Goal: Find specific page/section: Find specific page/section

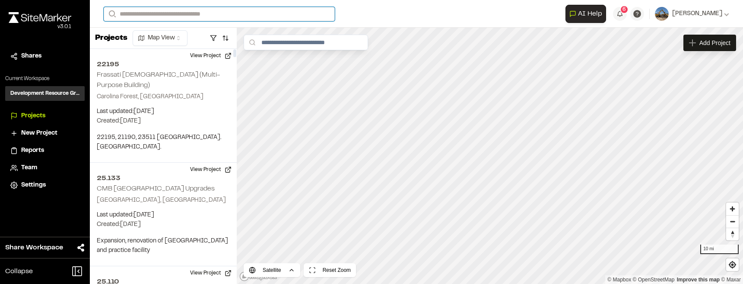
click at [177, 15] on input "Search" at bounding box center [219, 14] width 231 height 14
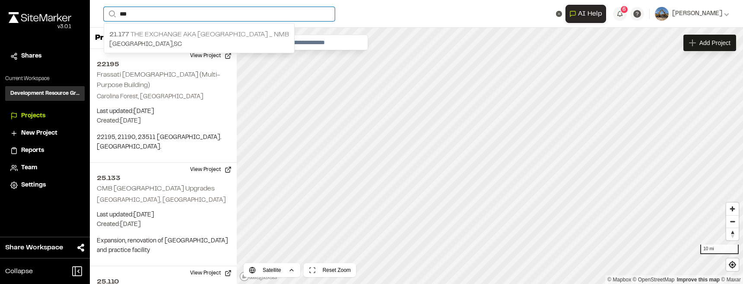
type input "***"
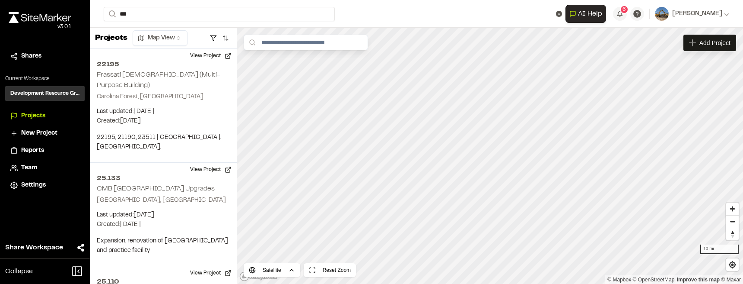
click at [198, 32] on p "21.177 The Exchange aka Sunset Village _ NMB" at bounding box center [199, 34] width 180 height 10
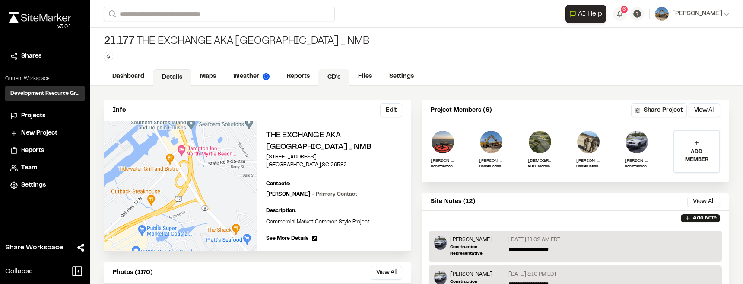
click at [327, 78] on link "CD's" at bounding box center [334, 77] width 31 height 16
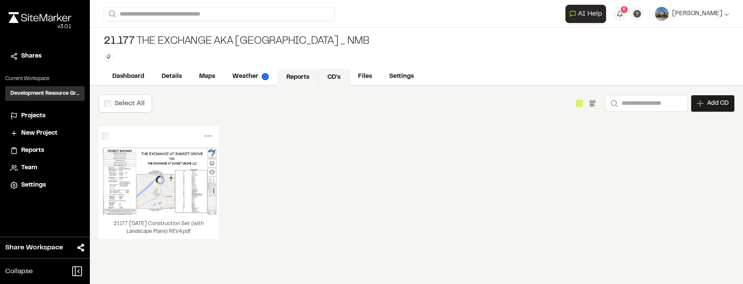
click at [315, 78] on link "Reports" at bounding box center [298, 77] width 41 height 16
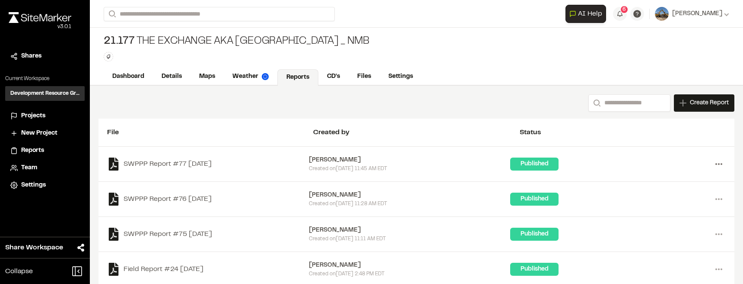
click at [712, 163] on icon at bounding box center [719, 164] width 14 height 14
click at [658, 180] on link "View" at bounding box center [688, 182] width 75 height 13
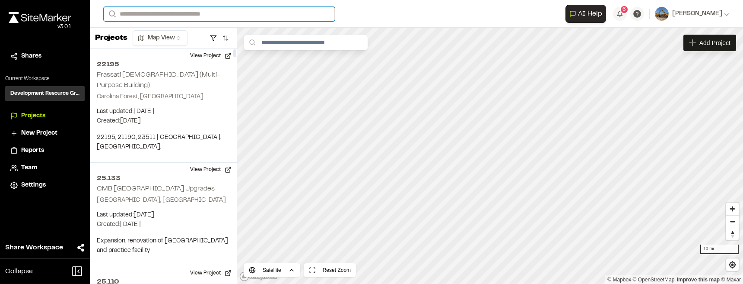
click at [186, 19] on input "Search" at bounding box center [219, 14] width 231 height 14
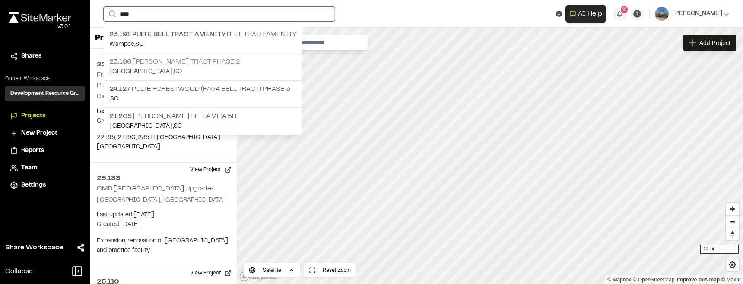
type input "****"
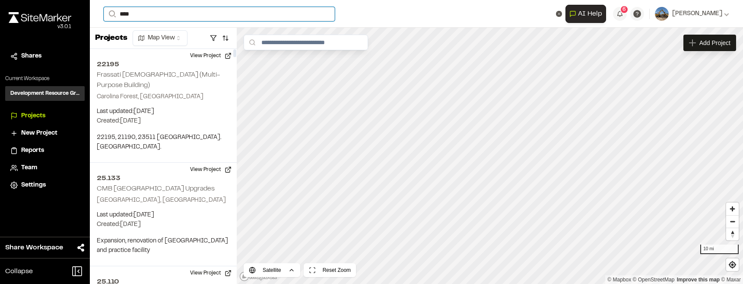
click at [156, 16] on input "****" at bounding box center [219, 14] width 231 height 14
click at [190, 60] on p "23.188 Pulte - Bell Tract Phase 2" at bounding box center [202, 62] width 187 height 10
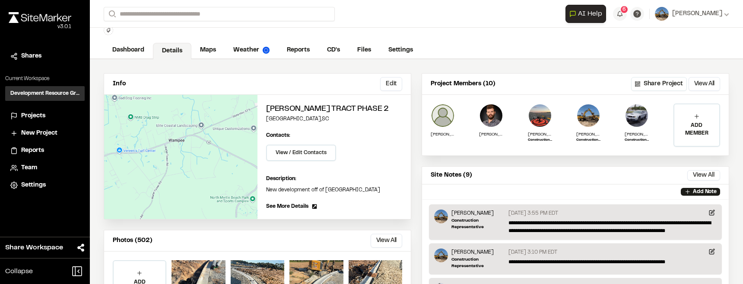
scroll to position [18, 0]
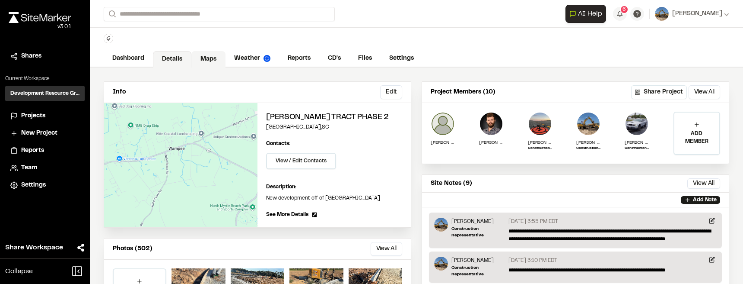
click at [211, 54] on link "Maps" at bounding box center [208, 59] width 34 height 16
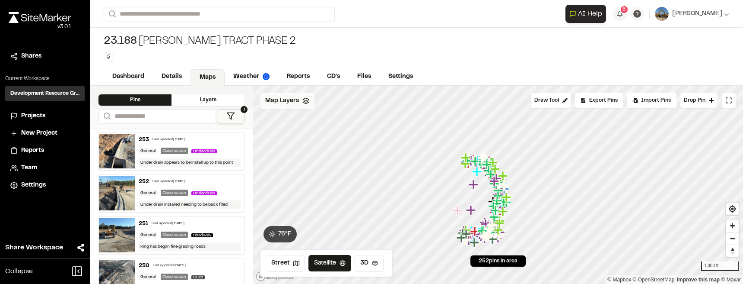
click at [300, 99] on div "Map Layers" at bounding box center [287, 101] width 54 height 16
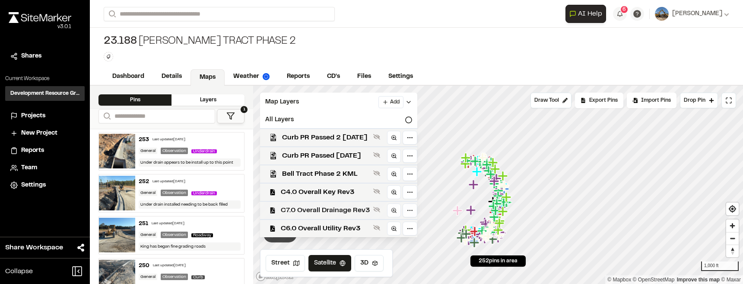
click at [370, 214] on span "C7.0 Overall Drainage Rev3" at bounding box center [325, 210] width 89 height 10
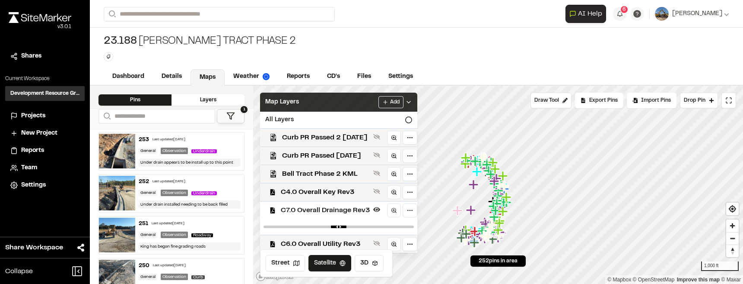
click at [412, 100] on icon at bounding box center [408, 102] width 7 height 7
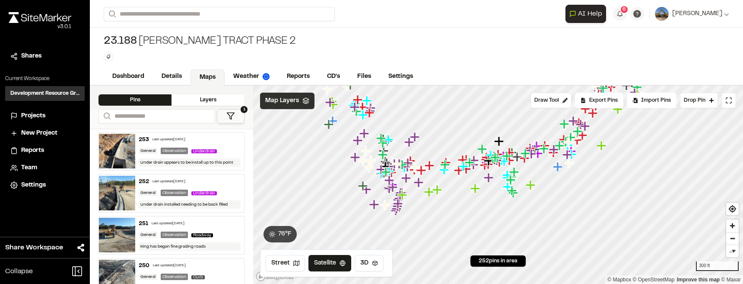
drag, startPoint x: 440, startPoint y: 199, endPoint x: 463, endPoint y: 156, distance: 48.3
click at [463, 156] on icon "Map marker" at bounding box center [463, 160] width 10 height 10
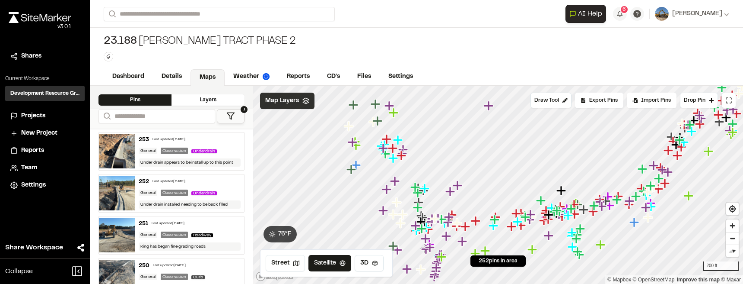
drag, startPoint x: 396, startPoint y: 129, endPoint x: 450, endPoint y: 195, distance: 84.8
click at [450, 195] on icon "Map marker" at bounding box center [451, 191] width 10 height 10
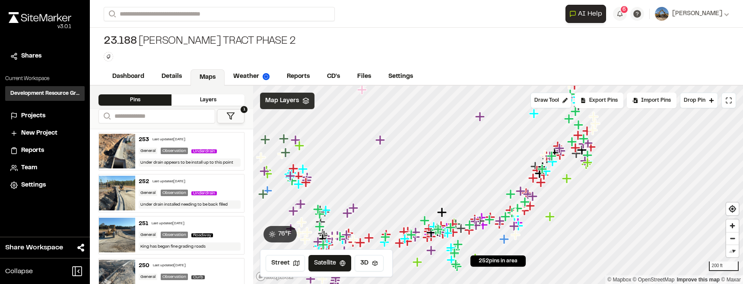
drag, startPoint x: 622, startPoint y: 166, endPoint x: 501, endPoint y: 191, distance: 123.1
click at [506, 191] on icon "Map marker" at bounding box center [511, 193] width 11 height 11
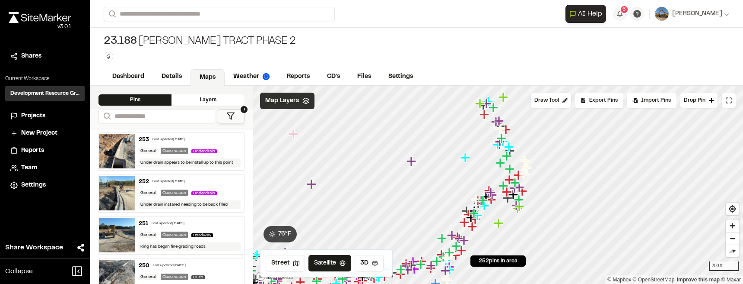
drag, startPoint x: 535, startPoint y: 174, endPoint x: 470, endPoint y: 218, distance: 78.4
click at [472, 216] on icon "Map marker" at bounding box center [474, 212] width 11 height 11
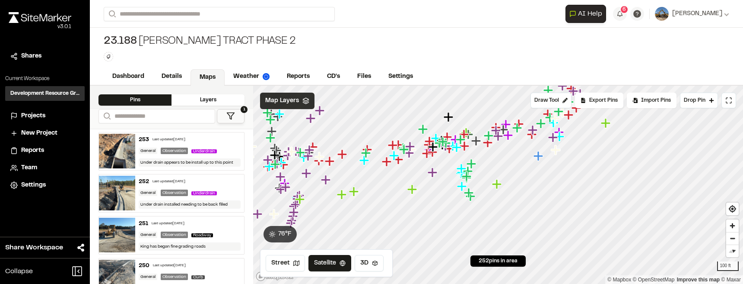
drag, startPoint x: 360, startPoint y: 191, endPoint x: 432, endPoint y: 168, distance: 75.7
click at [432, 168] on icon "Map marker" at bounding box center [433, 172] width 10 height 10
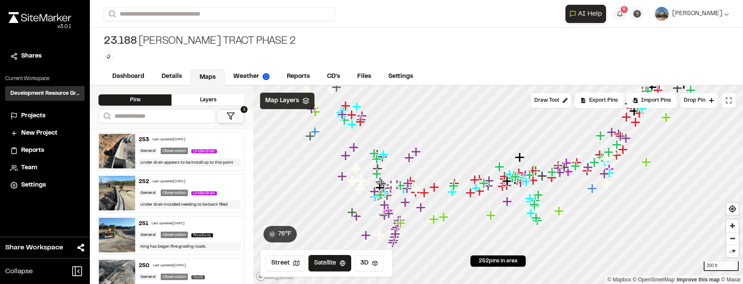
drag, startPoint x: 450, startPoint y: 159, endPoint x: 434, endPoint y: 185, distance: 30.5
click at [434, 185] on icon "Map marker" at bounding box center [435, 187] width 10 height 10
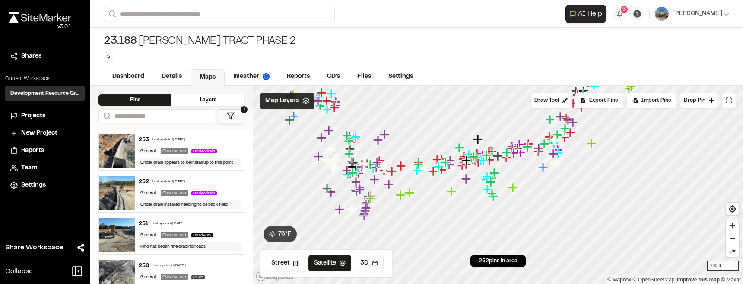
drag, startPoint x: 373, startPoint y: 198, endPoint x: 343, endPoint y: 177, distance: 36.6
click at [343, 176] on icon "Map marker" at bounding box center [348, 174] width 11 height 11
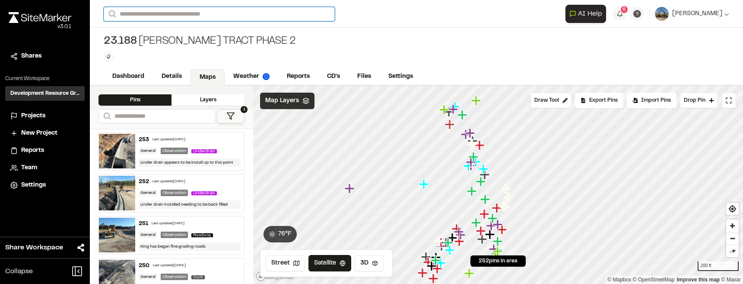
click at [202, 10] on input "Search" at bounding box center [219, 14] width 231 height 14
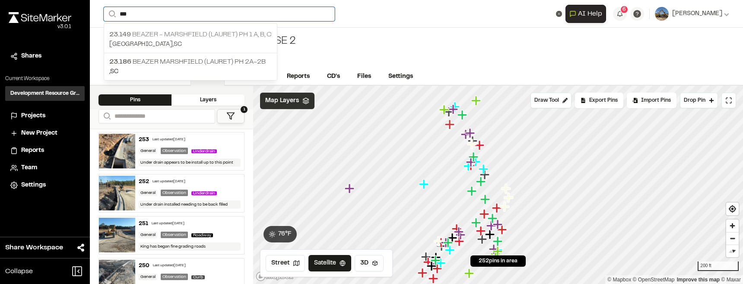
type input "***"
click at [191, 31] on p "23.149 Beazer - Marshfield (Lauret) Ph 1 A, B, C" at bounding box center [190, 34] width 163 height 10
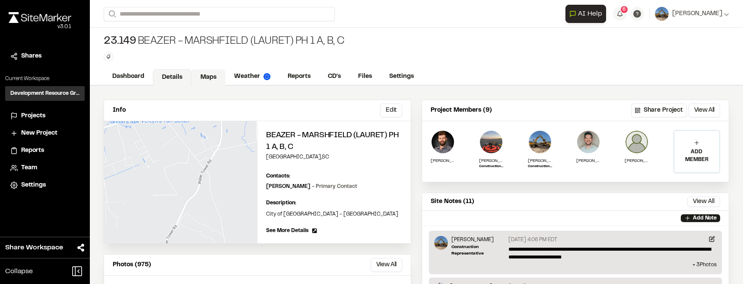
click at [208, 84] on link "Maps" at bounding box center [208, 77] width 34 height 16
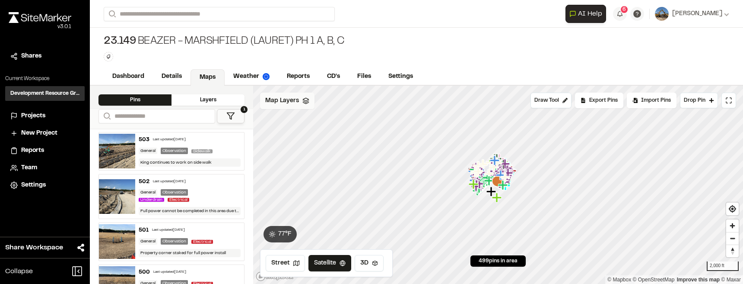
click at [304, 103] on polyline at bounding box center [306, 102] width 6 height 1
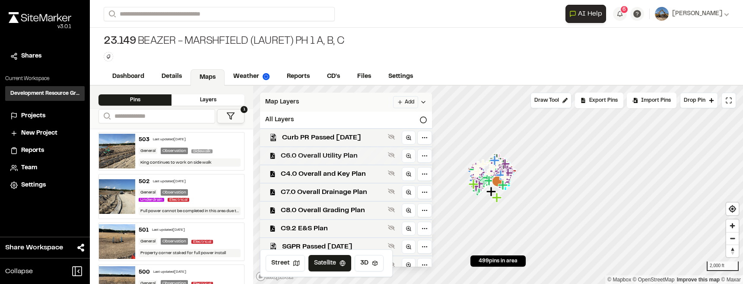
click at [351, 153] on span "C6.0 Overall Utility Plan" at bounding box center [333, 155] width 104 height 10
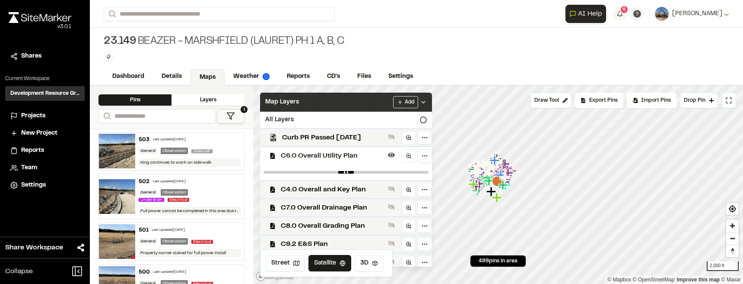
click at [432, 103] on div "Map Layers Add" at bounding box center [346, 102] width 172 height 19
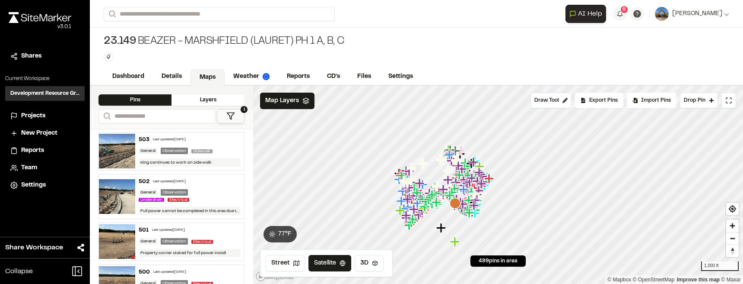
click at [230, 119] on icon at bounding box center [231, 116] width 9 height 9
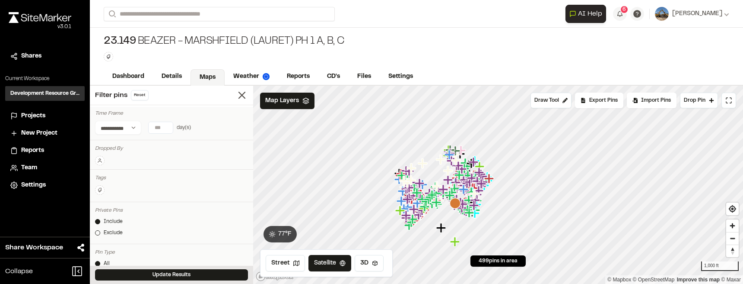
click at [163, 129] on input "*" at bounding box center [161, 127] width 24 height 11
type input "*"
click at [169, 126] on input "*" at bounding box center [161, 127] width 24 height 11
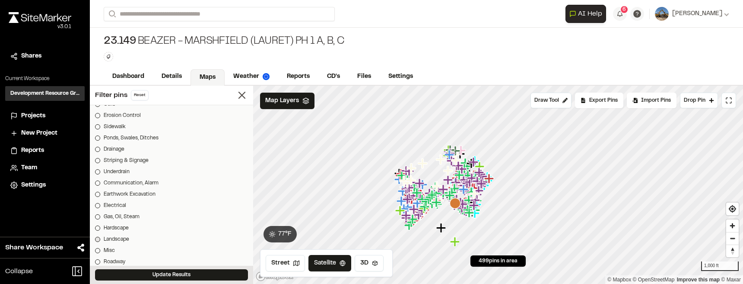
scroll to position [324, 0]
click at [98, 191] on div at bounding box center [97, 191] width 5 height 5
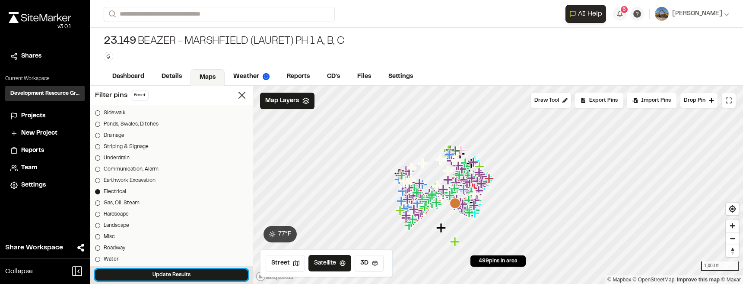
click at [164, 271] on button "Update Results" at bounding box center [171, 274] width 153 height 11
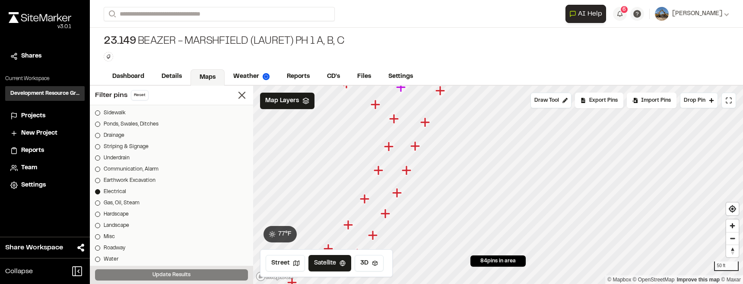
drag, startPoint x: 386, startPoint y: 185, endPoint x: 389, endPoint y: 195, distance: 10.8
click at [383, 175] on icon "Map marker" at bounding box center [379, 170] width 10 height 10
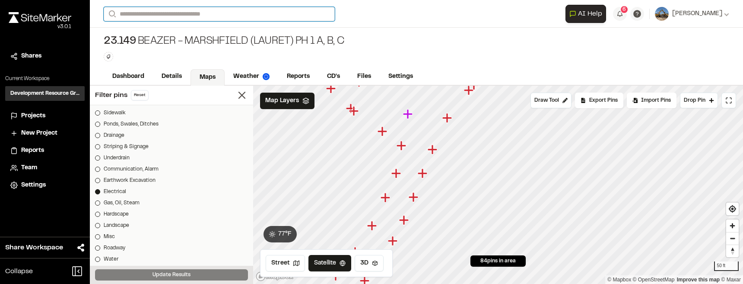
click at [139, 13] on input "Search" at bounding box center [219, 14] width 231 height 14
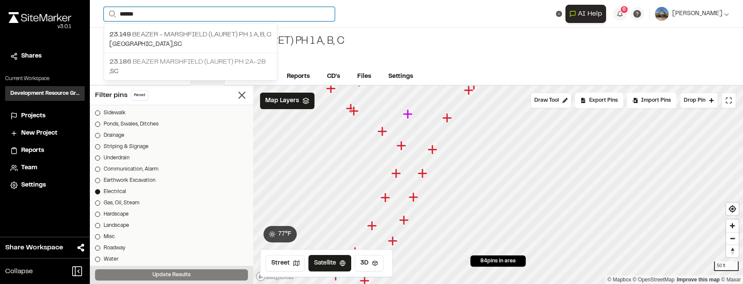
type input "******"
click at [198, 64] on p "23.186 Beazer Marshfield (Lauret) Ph 2A-2B" at bounding box center [190, 62] width 163 height 10
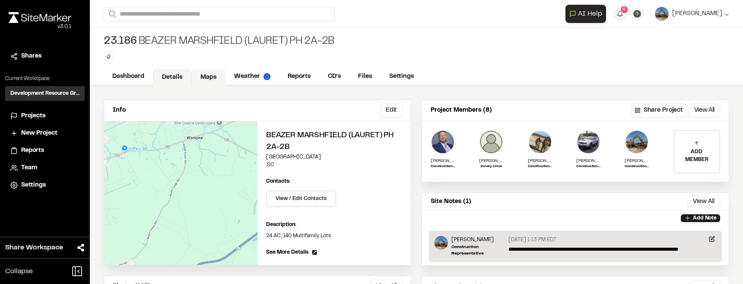
click at [202, 80] on link "Maps" at bounding box center [208, 77] width 34 height 16
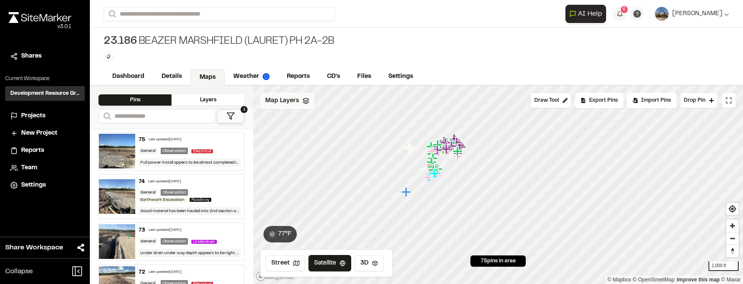
click at [313, 103] on div "Map Layers" at bounding box center [287, 101] width 54 height 16
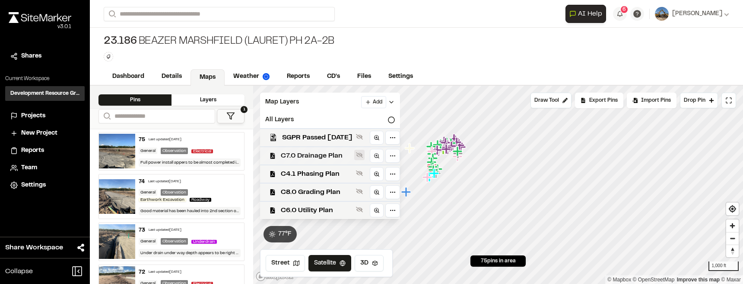
click at [363, 152] on icon at bounding box center [359, 154] width 7 height 7
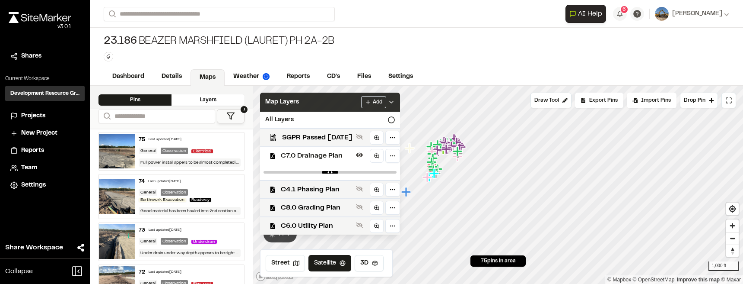
click at [393, 102] on polyline at bounding box center [391, 102] width 3 height 2
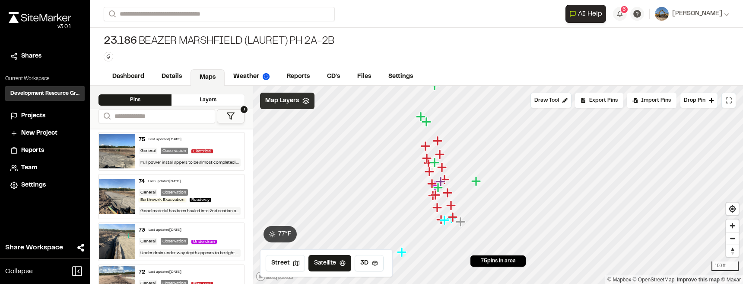
drag, startPoint x: 444, startPoint y: 162, endPoint x: 434, endPoint y: 187, distance: 26.8
click at [434, 187] on icon "Map marker" at bounding box center [439, 187] width 10 height 10
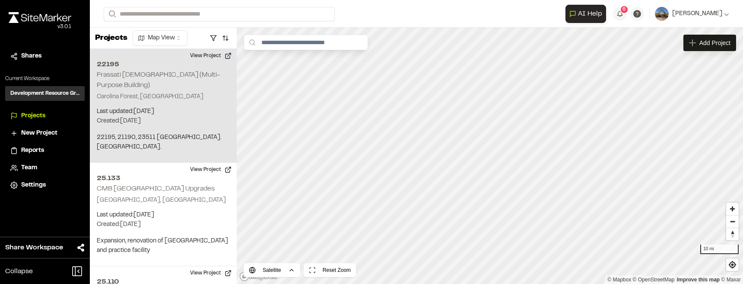
click at [169, 76] on h2 "Frassati [DEMOGRAPHIC_DATA] (Multi-Purpose Building)" at bounding box center [159, 80] width 124 height 16
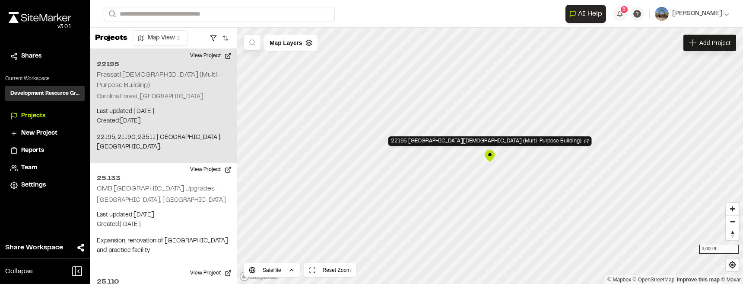
click at [491, 158] on div "22195 Frassati Church (Multi-Purpose Building)" at bounding box center [490, 155] width 13 height 13
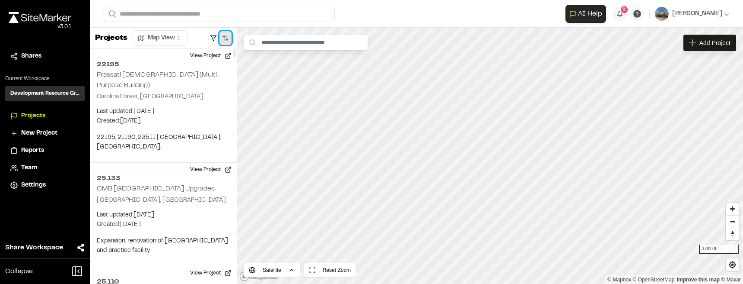
click at [220, 37] on button "button" at bounding box center [226, 38] width 12 height 14
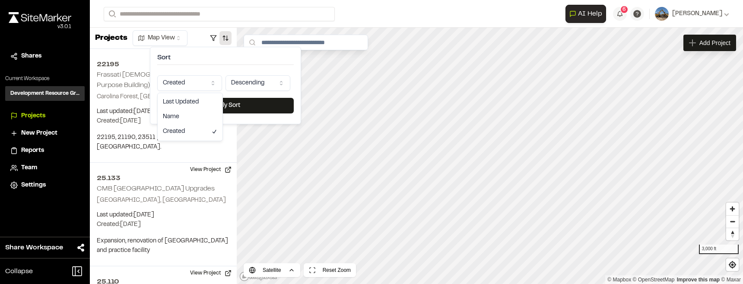
click at [217, 84] on html "Close sidebar v 3.0.1 Shares Current Workspace Development Resource Group DR Pr…" at bounding box center [371, 142] width 743 height 284
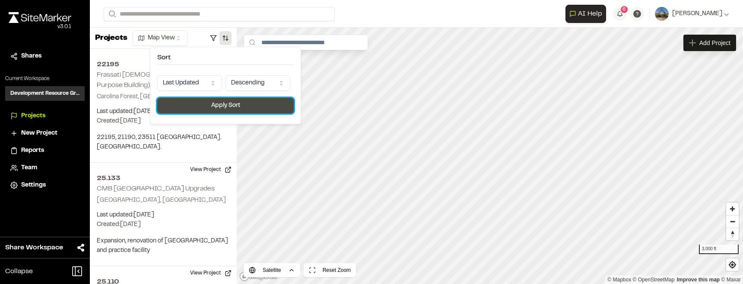
click at [226, 112] on button "Apply Sort" at bounding box center [225, 106] width 137 height 16
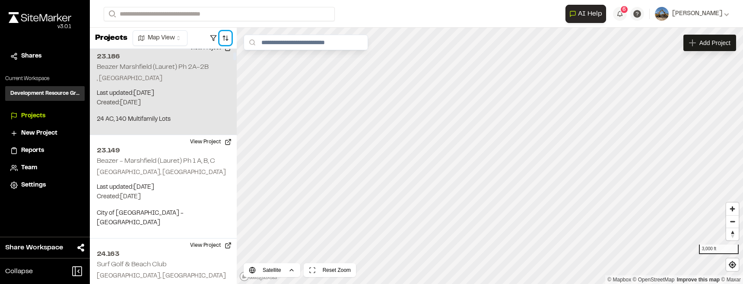
scroll to position [108, 0]
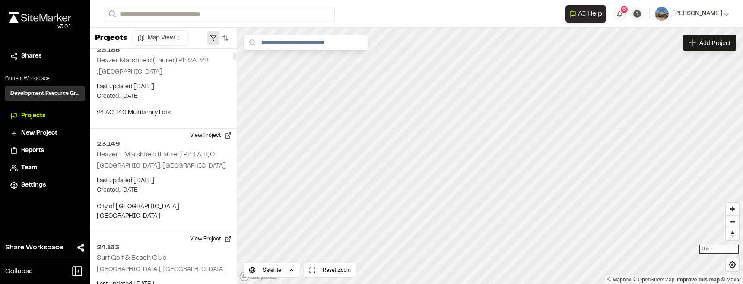
click at [215, 38] on button "button" at bounding box center [213, 38] width 12 height 14
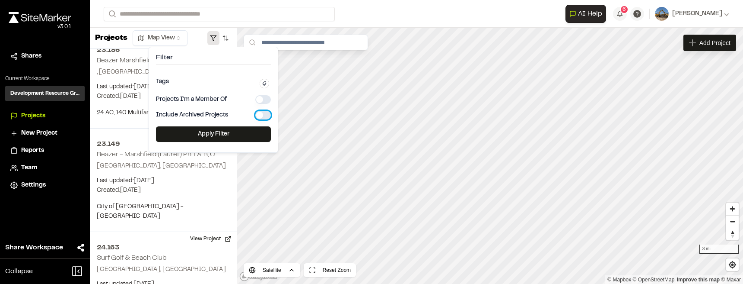
click at [265, 114] on button "button" at bounding box center [263, 115] width 16 height 9
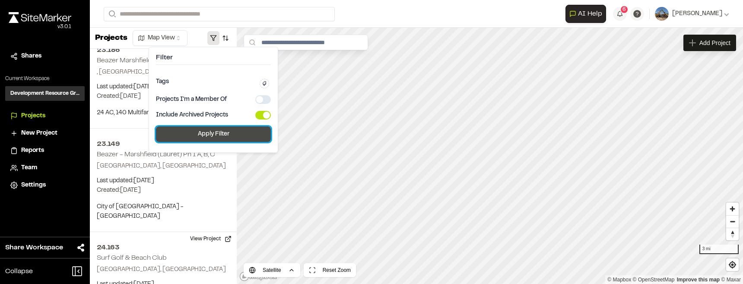
click at [253, 133] on button "Apply Filter" at bounding box center [213, 134] width 115 height 16
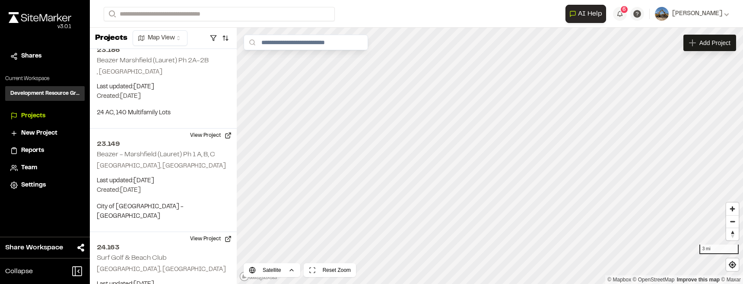
click at [540, 0] on html "Close sidebar v 3.0.1 Shares Current Workspace Development Resource Group DR Pr…" at bounding box center [371, 142] width 743 height 284
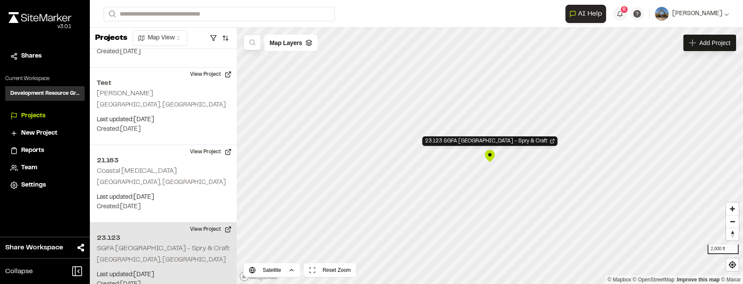
scroll to position [8223, 0]
click at [493, 154] on div "23.123 SGFA Georgetown Business Park - Spry & Craft" at bounding box center [490, 155] width 13 height 13
click at [493, 155] on div "23.123 SGFA Georgetown Business Park - Spry & Craft" at bounding box center [490, 155] width 13 height 13
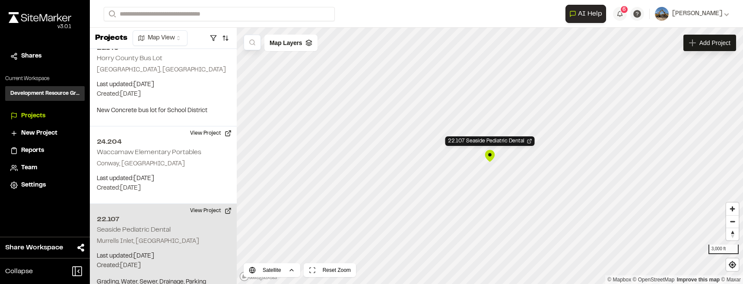
scroll to position [8498, 0]
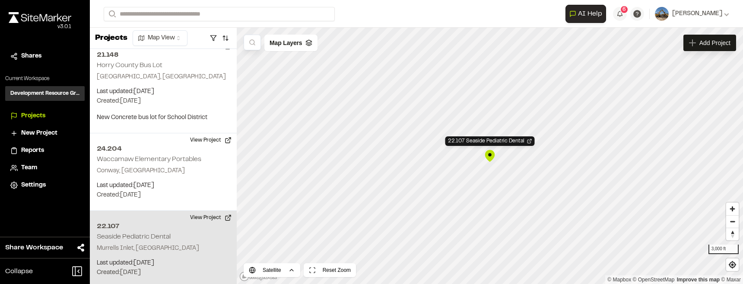
click at [493, 158] on div "22.107 Seaside Pediatric Dental" at bounding box center [490, 155] width 13 height 13
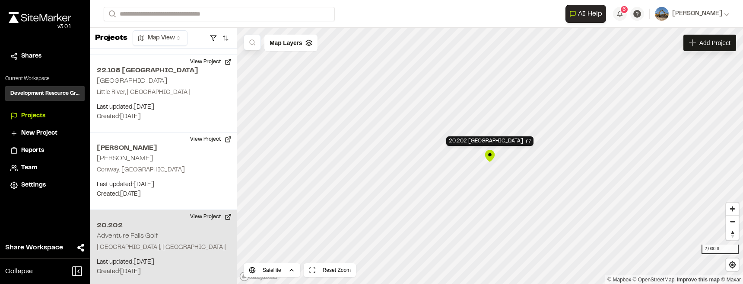
scroll to position [7115, 0]
click at [492, 157] on div "20.202 Adventure Falls Golf" at bounding box center [490, 155] width 13 height 13
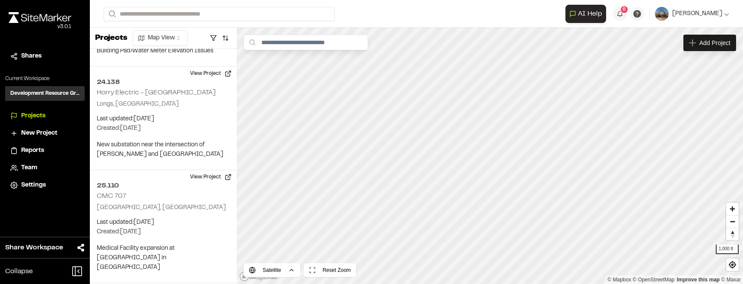
scroll to position [4152, 0]
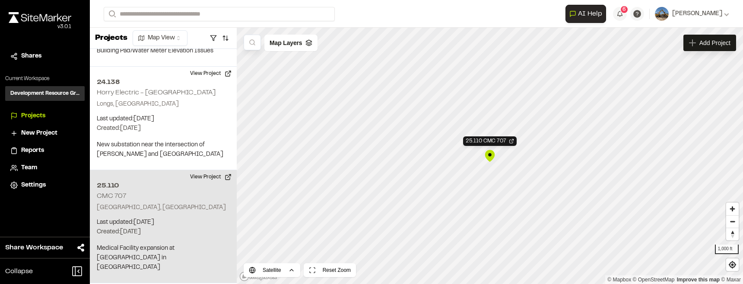
click at [489, 157] on div "25.110 CMC 707" at bounding box center [490, 155] width 13 height 13
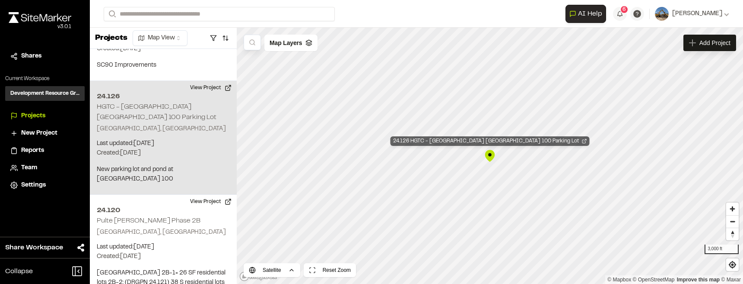
scroll to position [3758, 0]
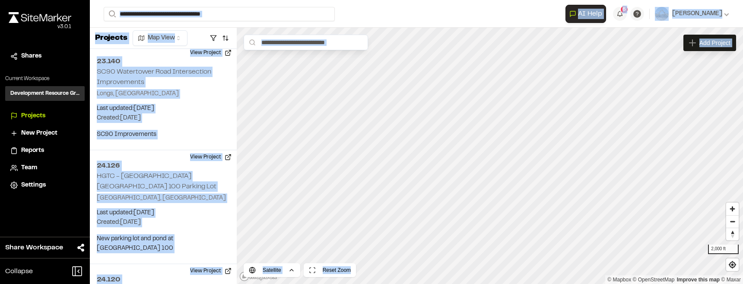
click at [491, 133] on div "**********" at bounding box center [417, 142] width 654 height 284
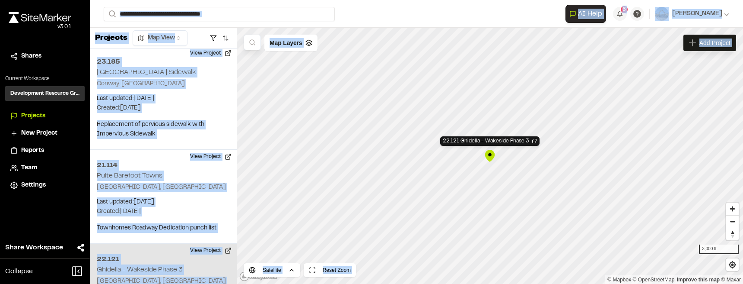
scroll to position [7390, 0]
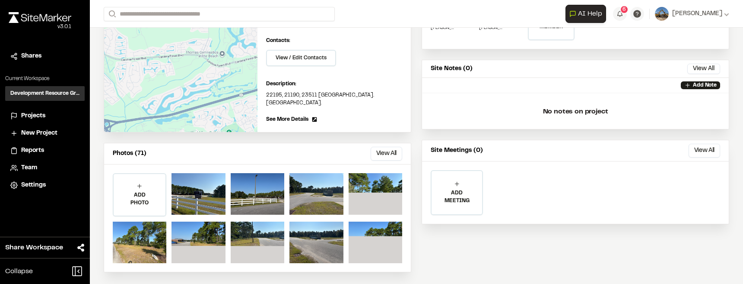
scroll to position [134, 0]
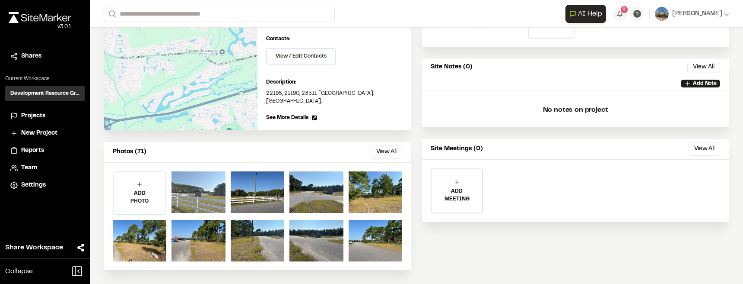
click at [204, 192] on div at bounding box center [199, 191] width 54 height 41
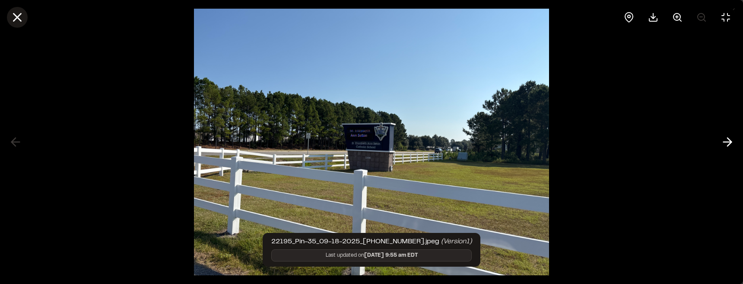
click at [14, 22] on icon at bounding box center [17, 17] width 15 height 15
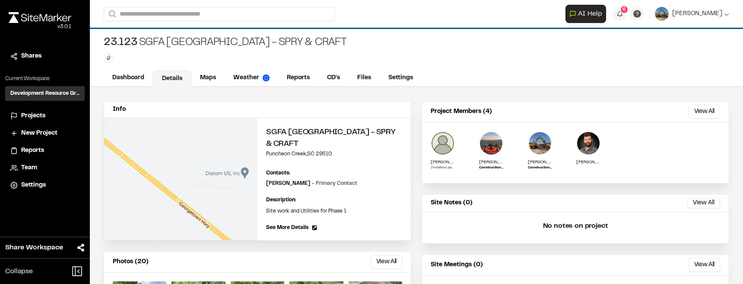
scroll to position [61, 0]
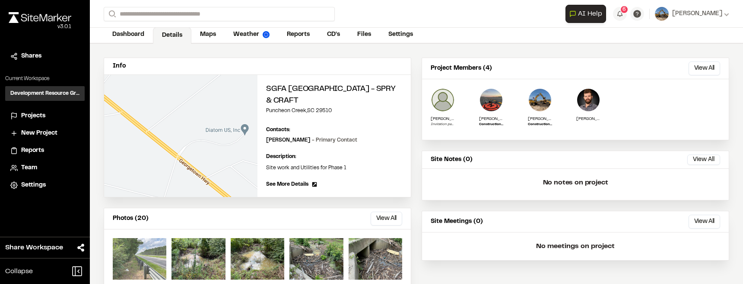
click at [154, 252] on div at bounding box center [140, 258] width 54 height 41
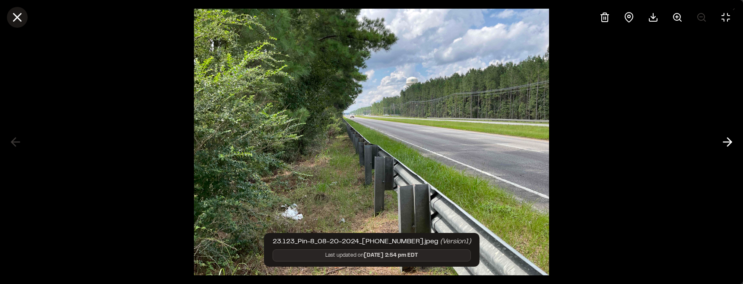
click at [22, 21] on icon at bounding box center [17, 17] width 15 height 15
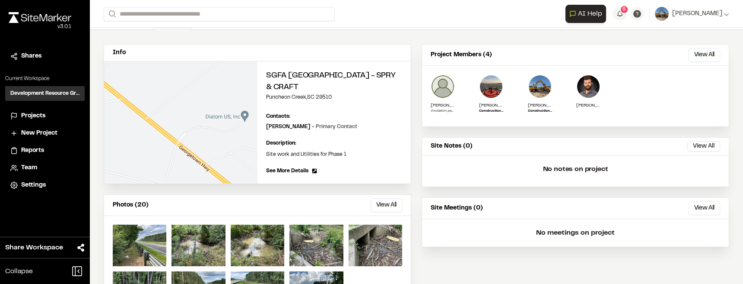
scroll to position [104, 0]
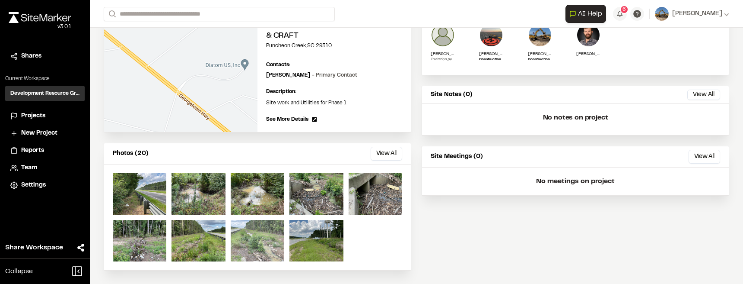
scroll to position [125, 0]
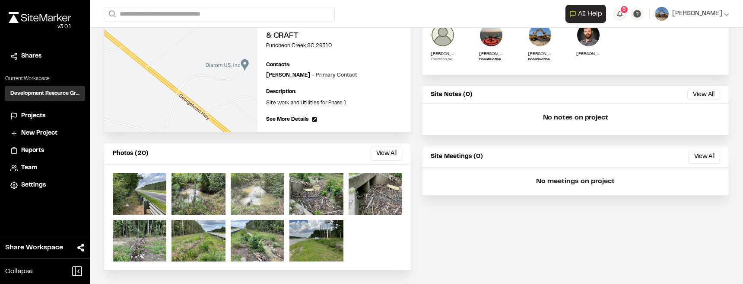
click at [270, 184] on div at bounding box center [258, 193] width 54 height 41
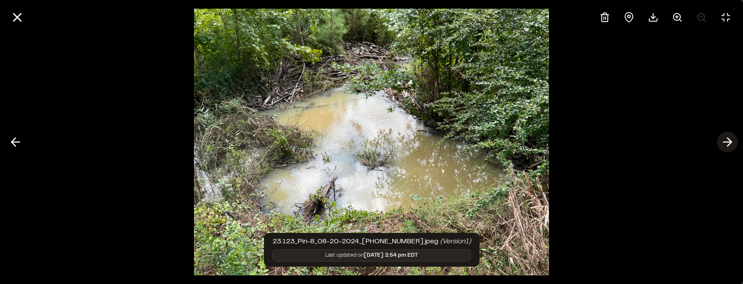
click at [727, 142] on line at bounding box center [728, 142] width 8 height 0
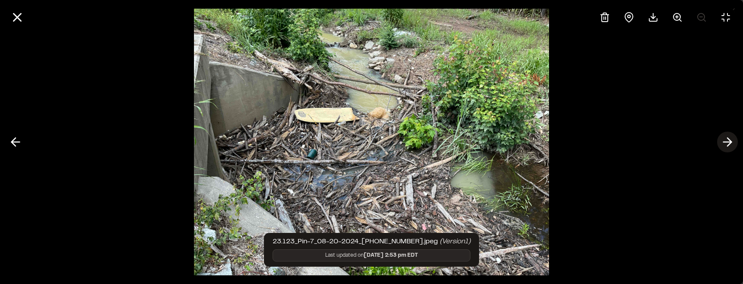
click at [727, 142] on line at bounding box center [728, 142] width 8 height 0
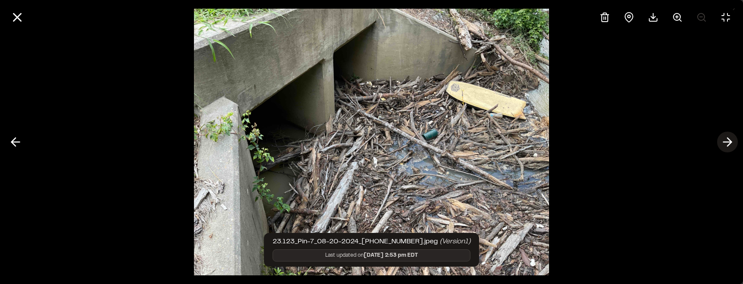
click at [727, 142] on line at bounding box center [728, 142] width 8 height 0
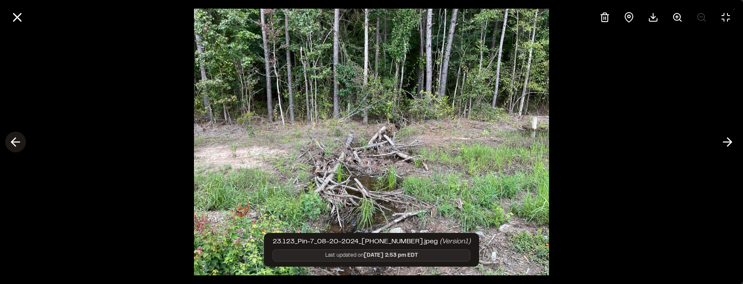
click at [14, 144] on icon at bounding box center [16, 141] width 14 height 15
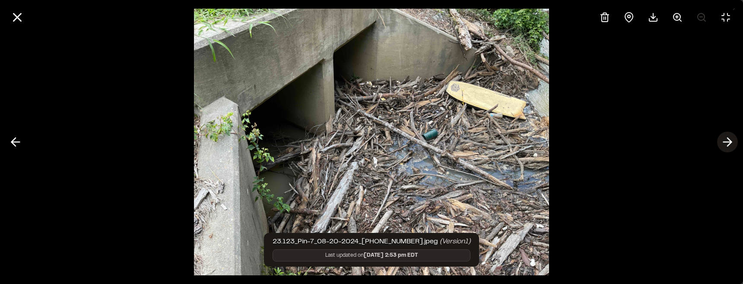
click at [726, 145] on icon at bounding box center [728, 141] width 14 height 15
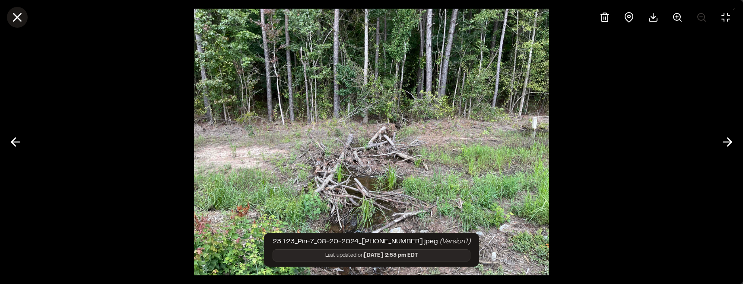
click at [17, 19] on icon at bounding box center [17, 17] width 15 height 15
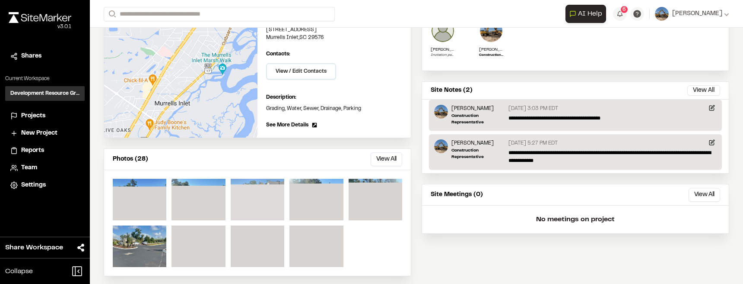
scroll to position [135, 0]
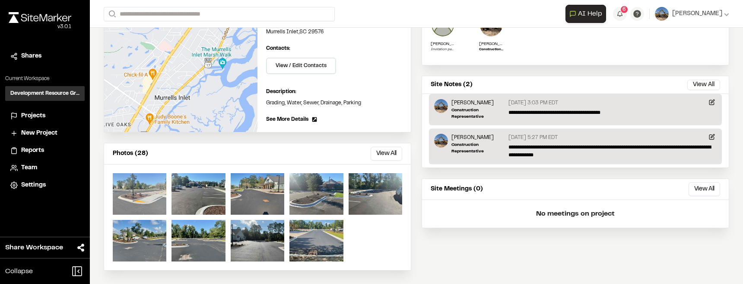
click at [150, 185] on div at bounding box center [140, 193] width 54 height 41
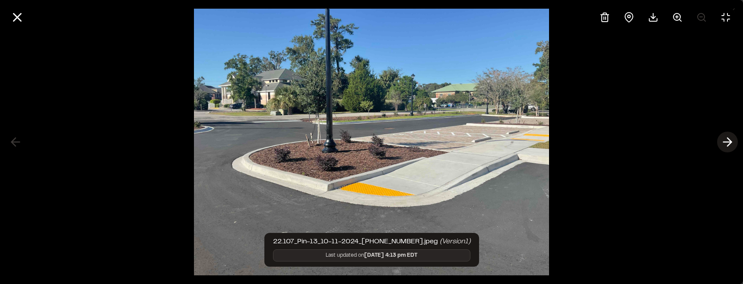
click at [727, 141] on icon at bounding box center [728, 141] width 14 height 15
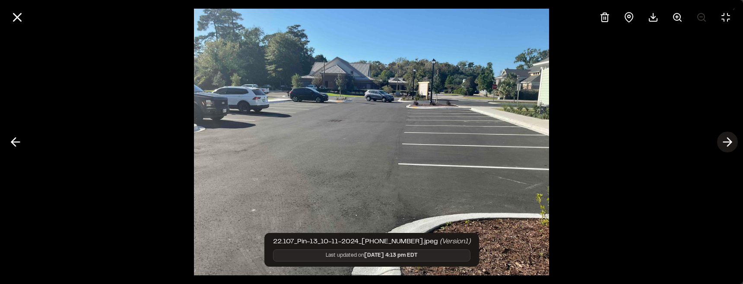
click at [727, 141] on icon at bounding box center [728, 141] width 14 height 15
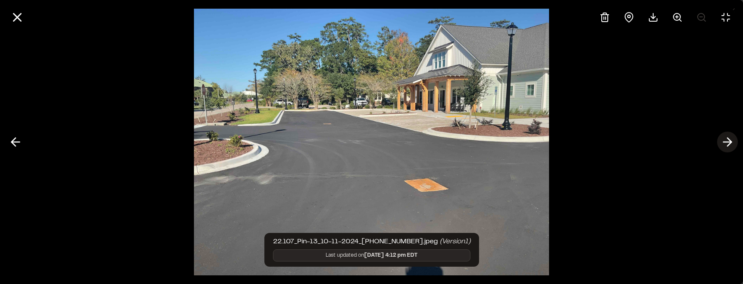
click at [727, 141] on icon at bounding box center [728, 141] width 14 height 15
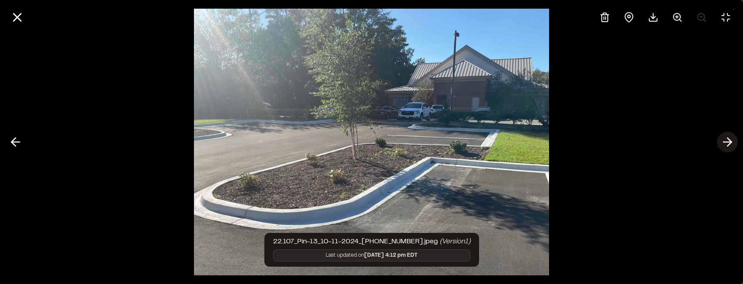
click at [727, 141] on icon at bounding box center [728, 141] width 14 height 15
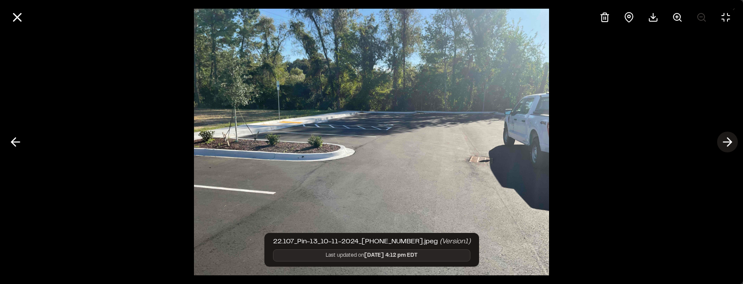
click at [727, 141] on icon at bounding box center [728, 141] width 14 height 15
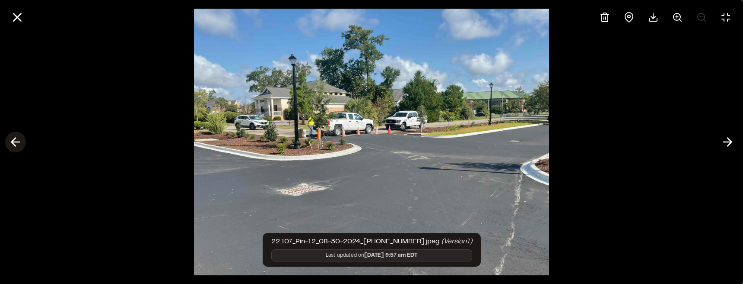
click at [19, 140] on icon at bounding box center [16, 141] width 14 height 15
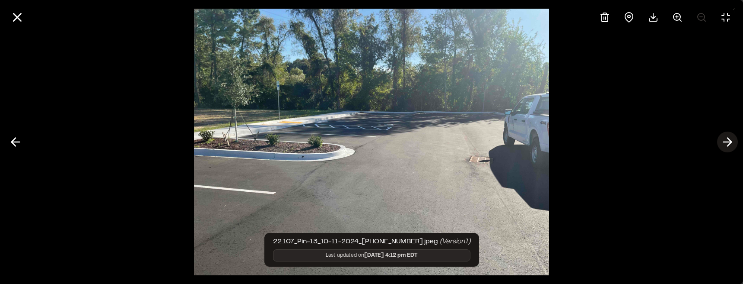
click at [726, 142] on line at bounding box center [728, 142] width 8 height 0
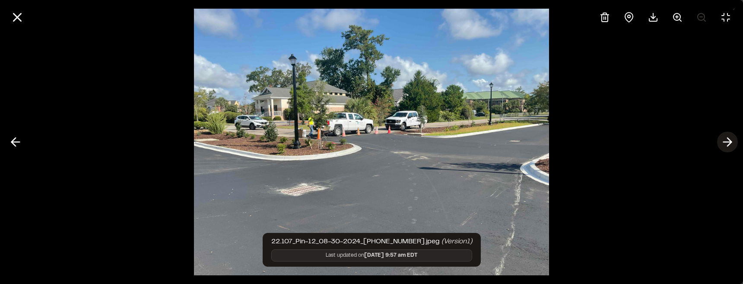
click at [726, 142] on line at bounding box center [728, 142] width 8 height 0
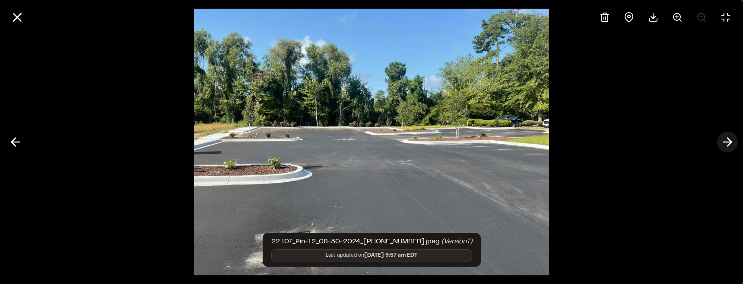
click at [726, 142] on line at bounding box center [728, 142] width 8 height 0
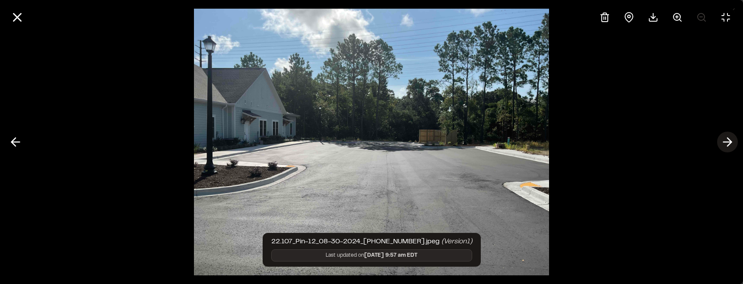
click at [726, 142] on line at bounding box center [728, 142] width 8 height 0
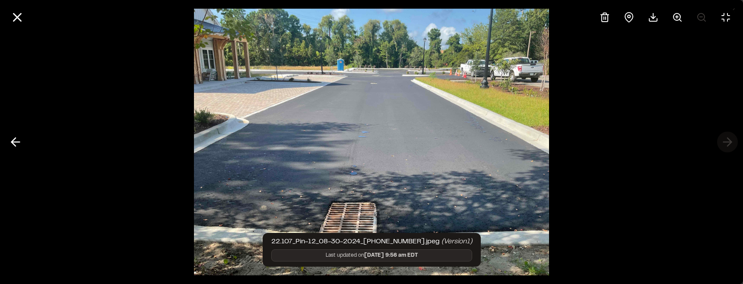
click at [726, 142] on div at bounding box center [371, 142] width 743 height 284
click at [21, 16] on icon at bounding box center [17, 17] width 15 height 15
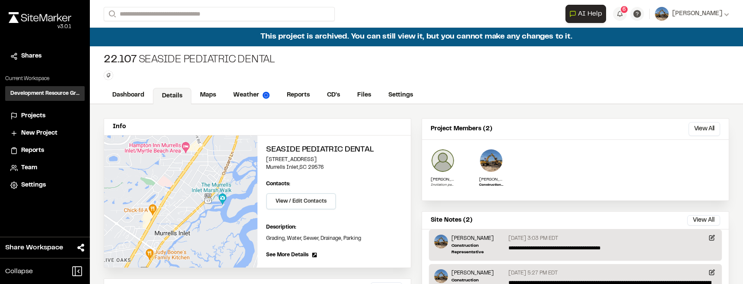
scroll to position [0, 0]
click at [210, 98] on link "Maps" at bounding box center [208, 96] width 34 height 16
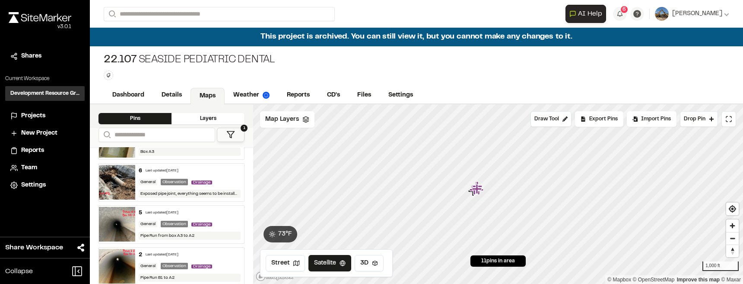
scroll to position [259, 0]
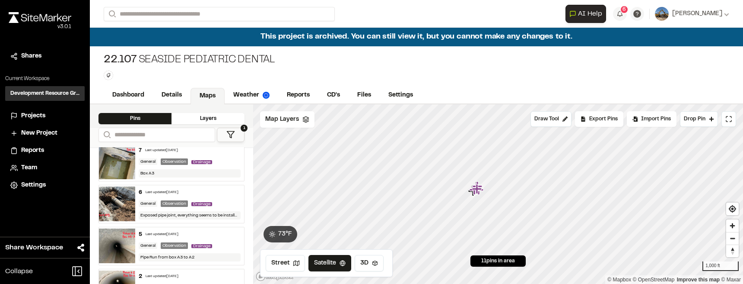
click at [121, 250] on img at bounding box center [117, 245] width 36 height 35
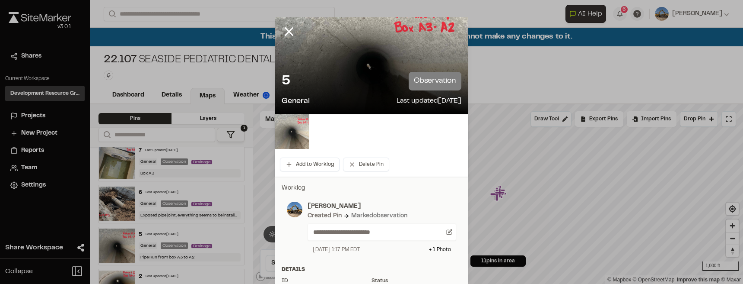
click at [297, 133] on img at bounding box center [292, 131] width 35 height 35
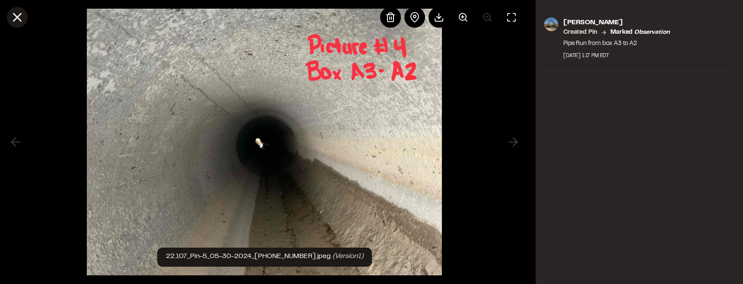
click at [16, 19] on line at bounding box center [17, 17] width 7 height 7
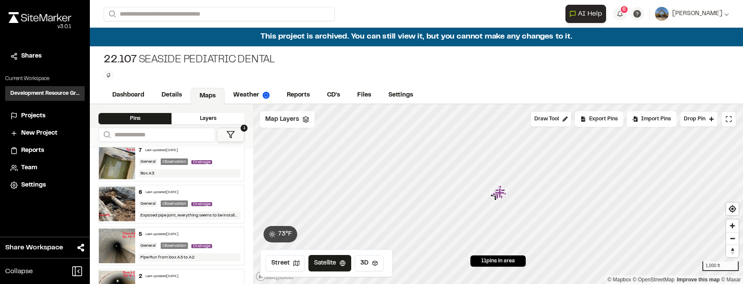
click at [118, 193] on img at bounding box center [117, 203] width 36 height 35
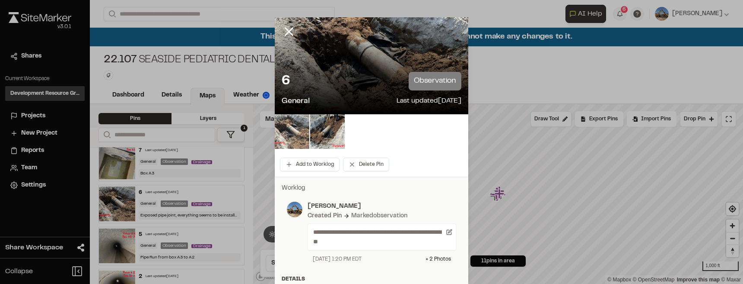
click at [300, 131] on img at bounding box center [292, 131] width 35 height 35
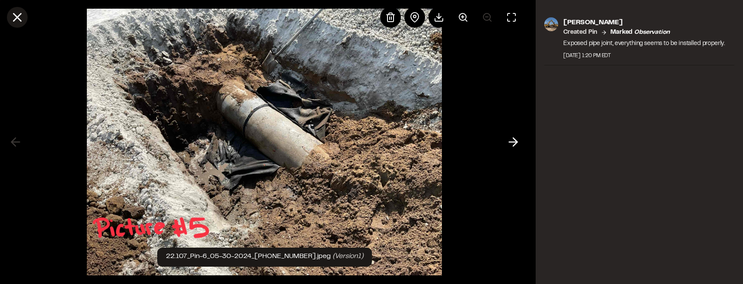
click at [16, 17] on icon at bounding box center [17, 17] width 15 height 15
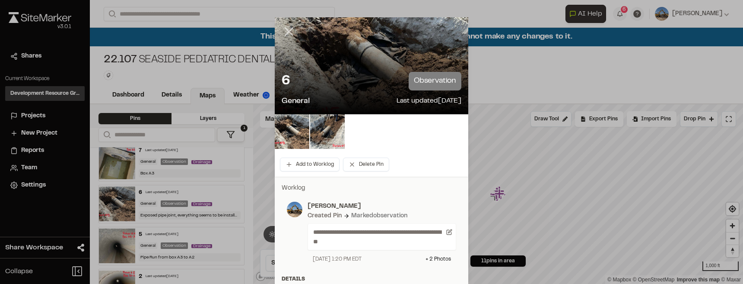
click at [284, 34] on icon at bounding box center [289, 31] width 15 height 15
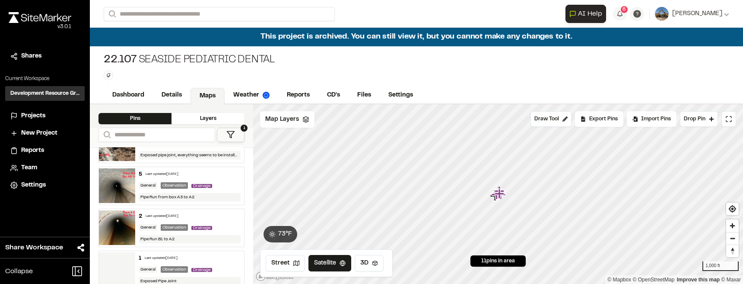
scroll to position [331, 0]
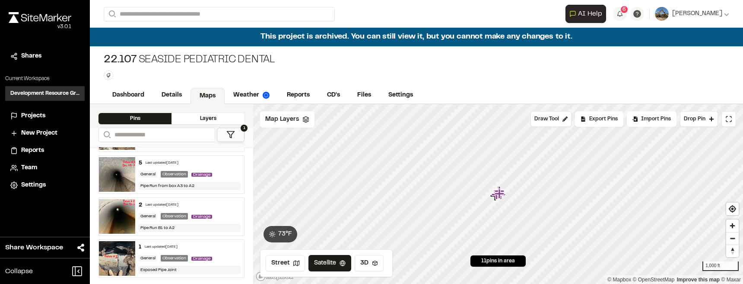
click at [119, 256] on img at bounding box center [117, 258] width 36 height 35
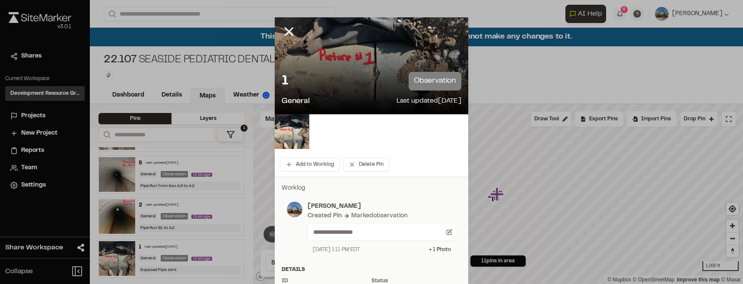
click at [309, 140] on div at bounding box center [372, 131] width 194 height 35
click at [307, 140] on img at bounding box center [292, 131] width 35 height 35
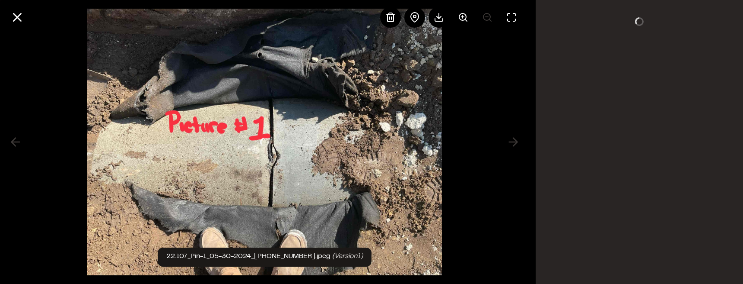
click at [301, 139] on div at bounding box center [264, 142] width 355 height 284
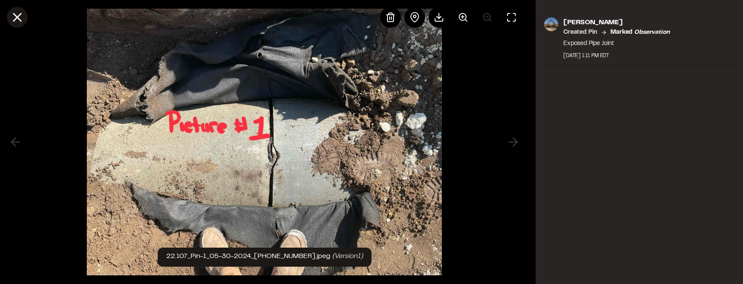
click at [16, 18] on line at bounding box center [17, 17] width 7 height 7
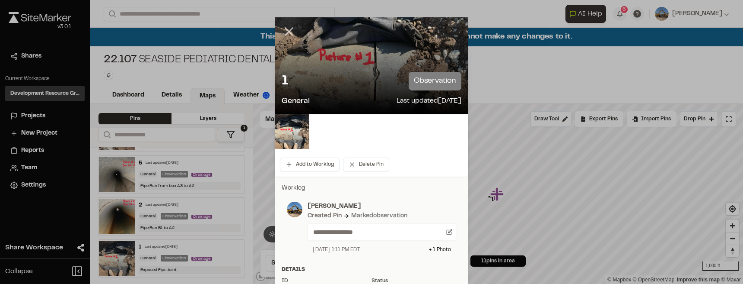
click at [283, 36] on icon at bounding box center [289, 31] width 15 height 15
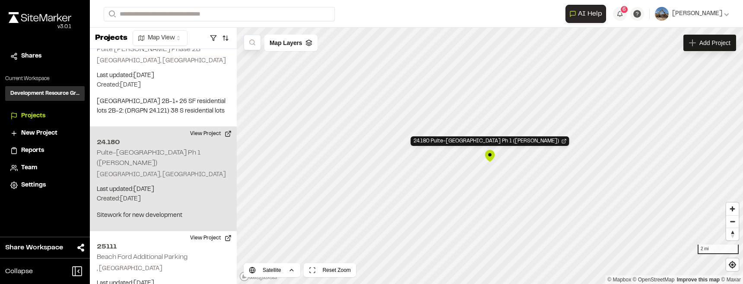
scroll to position [2821, 0]
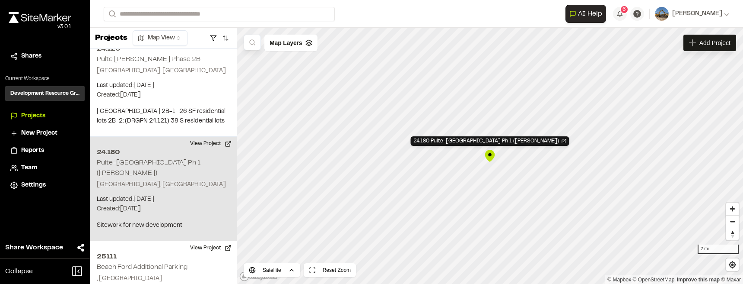
click at [492, 159] on div "24.180 Pulte-[GEOGRAPHIC_DATA] Ph 1 ([PERSON_NAME])" at bounding box center [490, 155] width 13 height 13
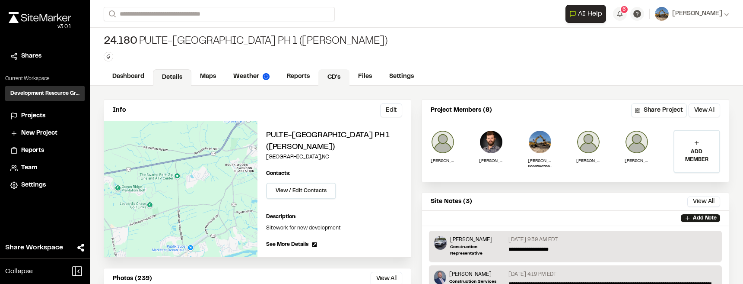
click at [326, 77] on link "CD's" at bounding box center [334, 77] width 31 height 16
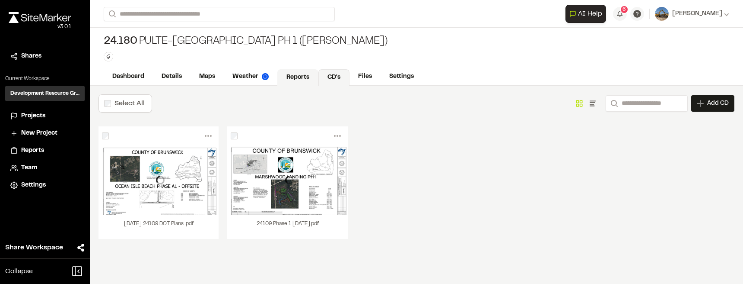
click at [301, 72] on link "Reports" at bounding box center [298, 77] width 41 height 16
